Goal: Register for event/course

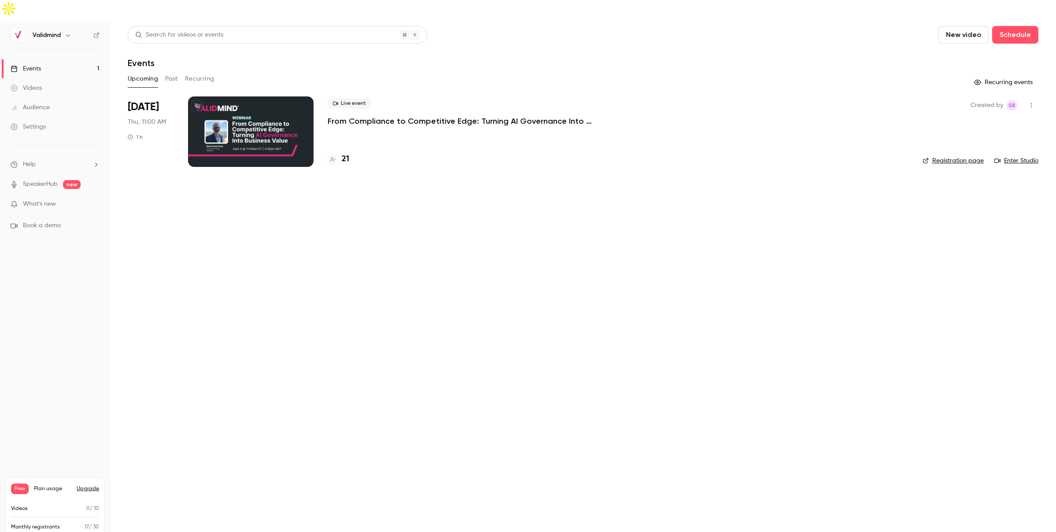
click at [416, 116] on p "From Compliance to Competitive Edge: Turning AI Governance Into Business Value" at bounding box center [460, 121] width 264 height 11
